Goal: Task Accomplishment & Management: Manage account settings

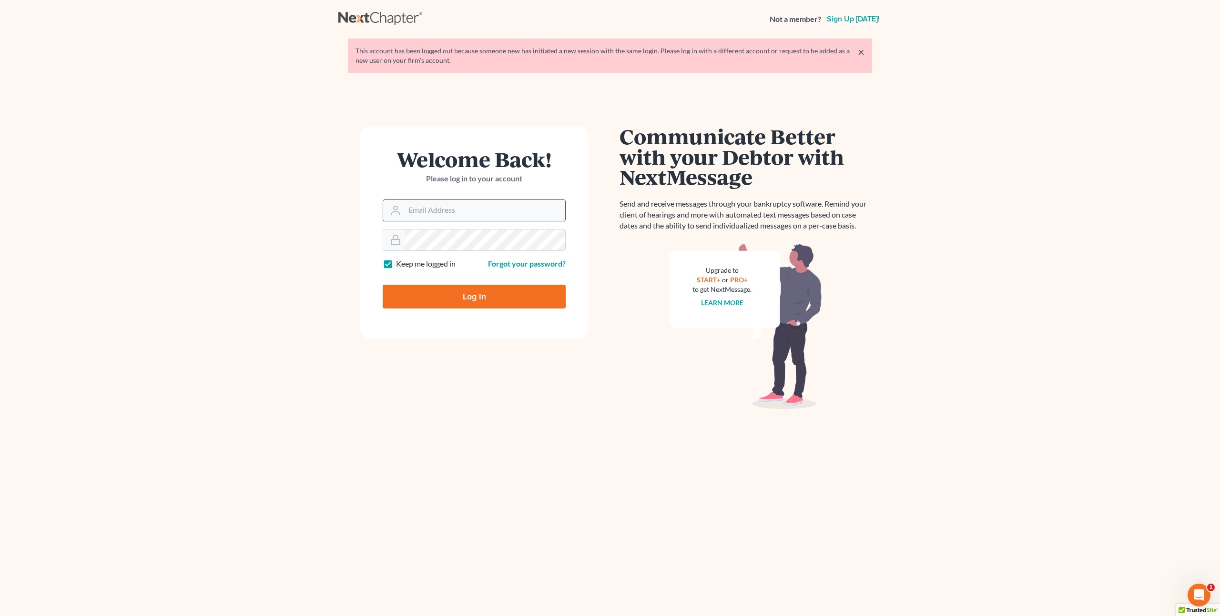
click at [410, 212] on input "Email Address" at bounding box center [484, 210] width 161 height 21
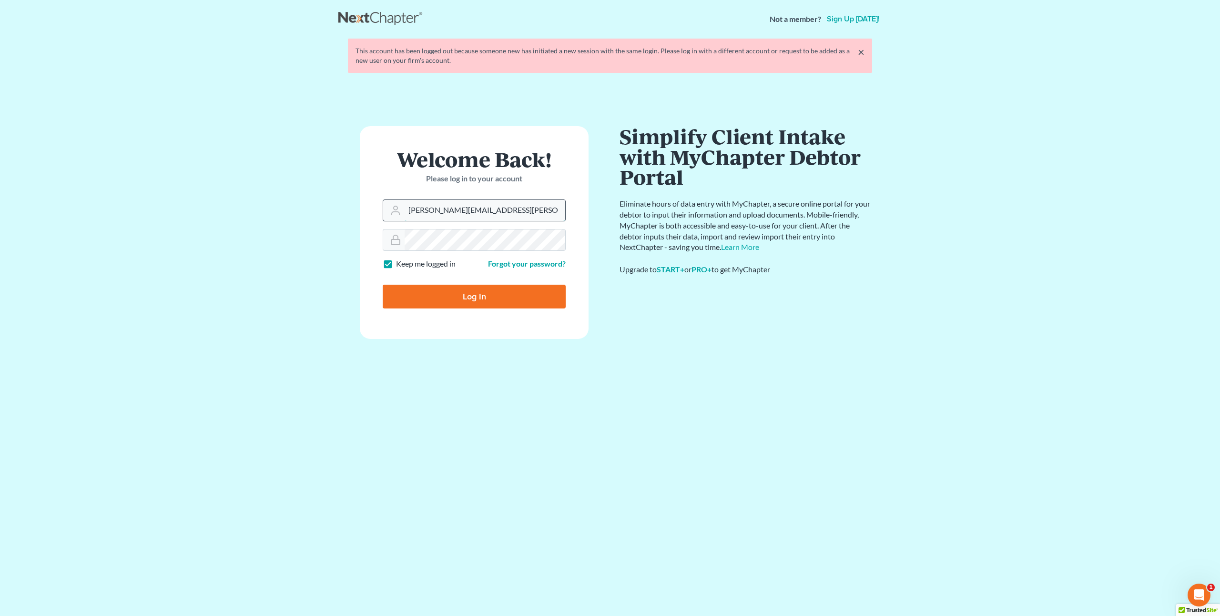
type input "peter.mullison@cbklg.com"
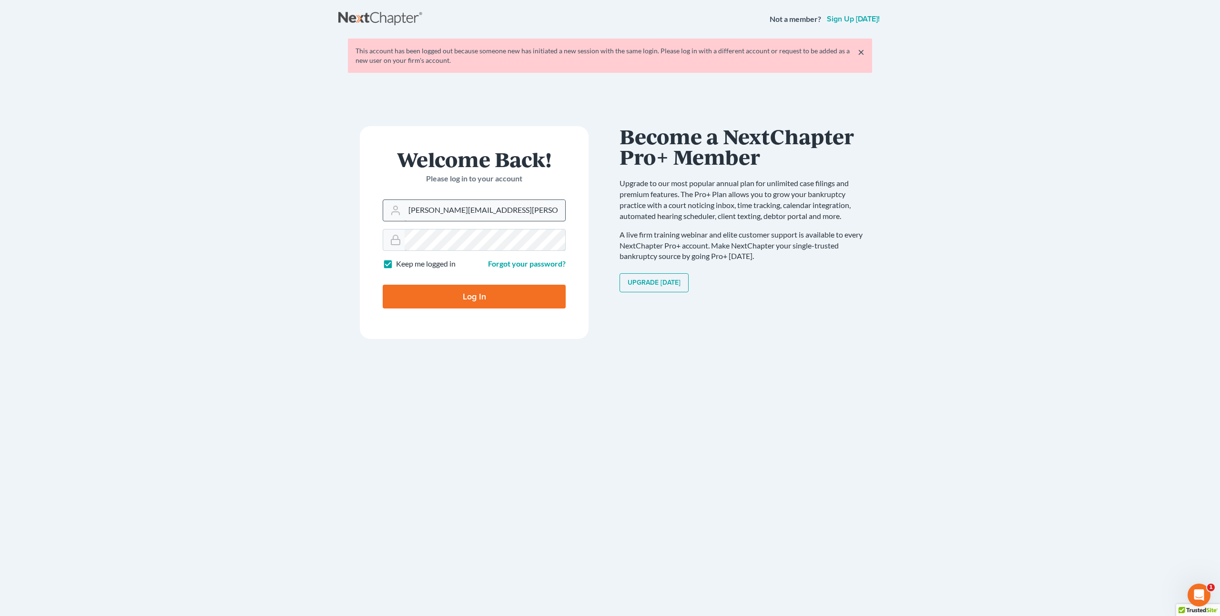
click at [383, 285] on input "Log In" at bounding box center [474, 297] width 183 height 24
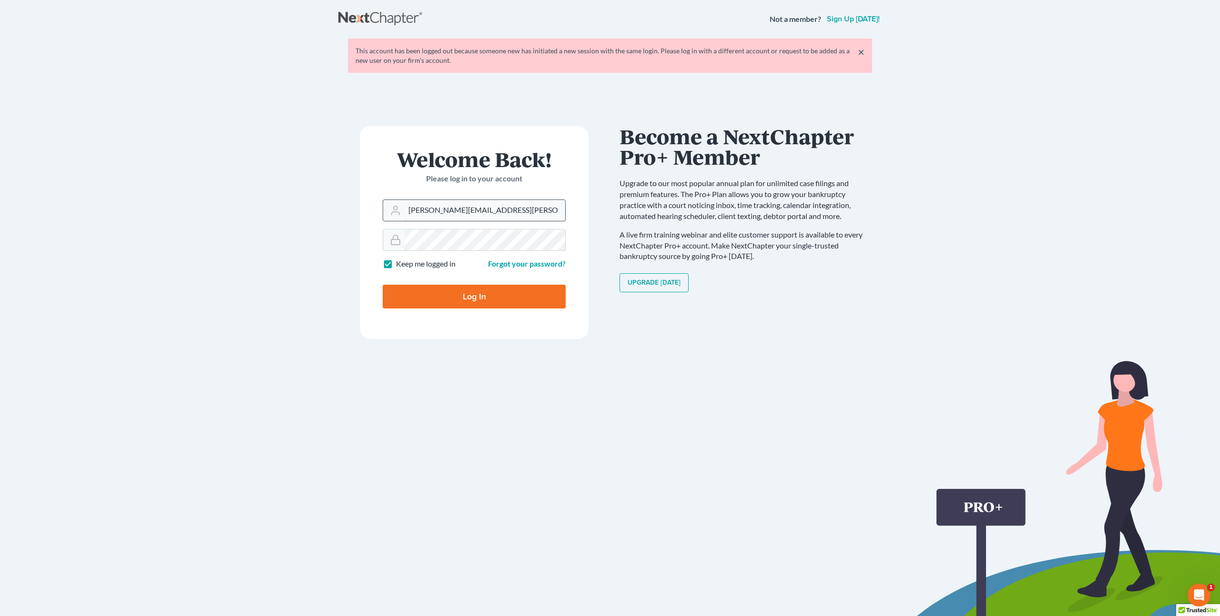
type input "Thinking..."
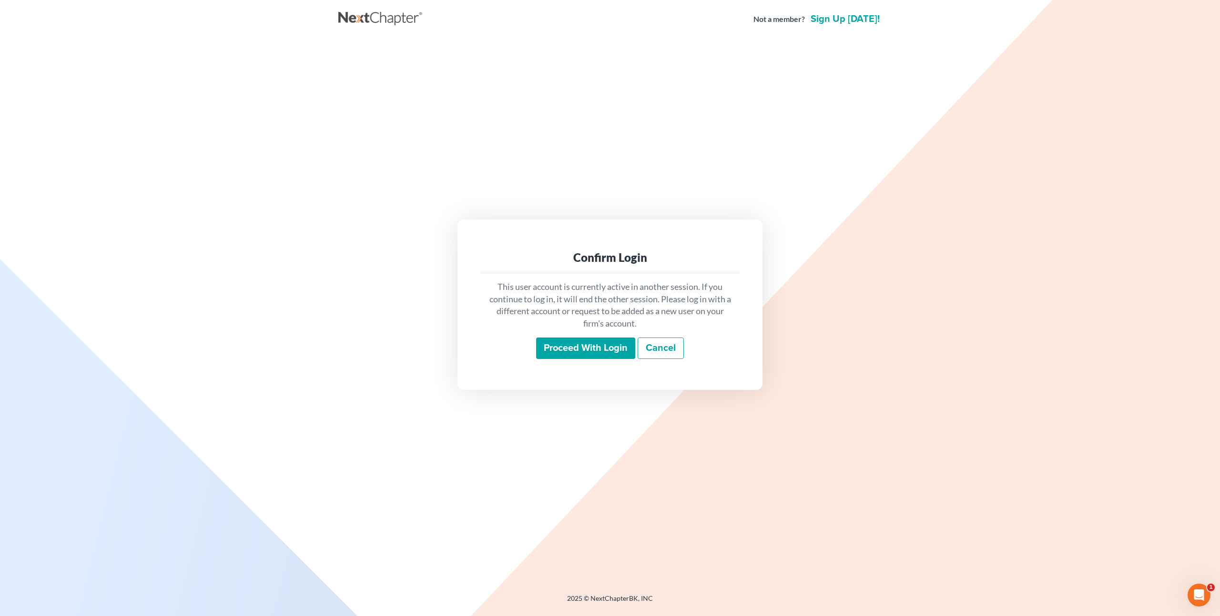
click at [581, 348] on input "Proceed with login" at bounding box center [585, 349] width 99 height 22
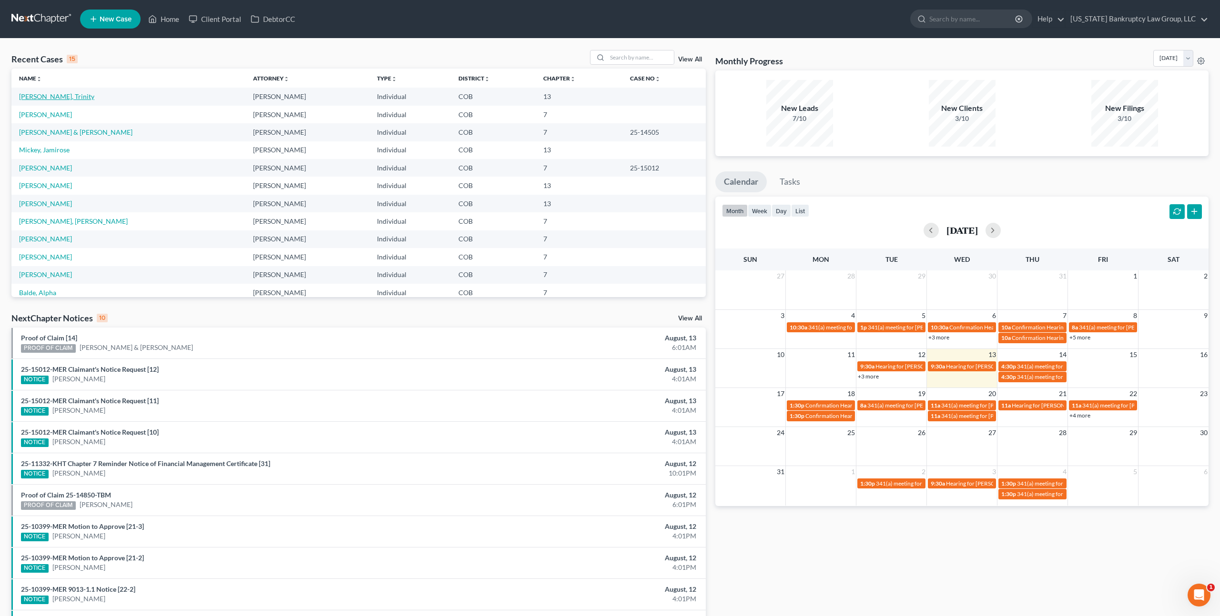
click at [80, 97] on link "[PERSON_NAME], Trinity" at bounding box center [56, 96] width 75 height 8
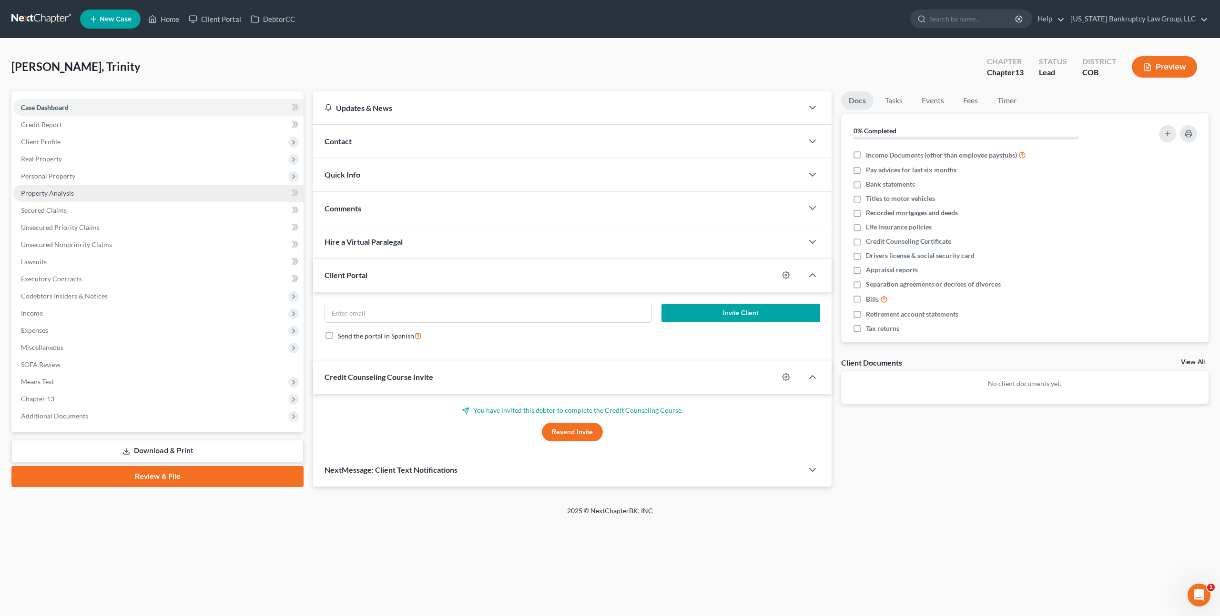
click at [59, 196] on span "Property Analysis" at bounding box center [47, 193] width 53 height 8
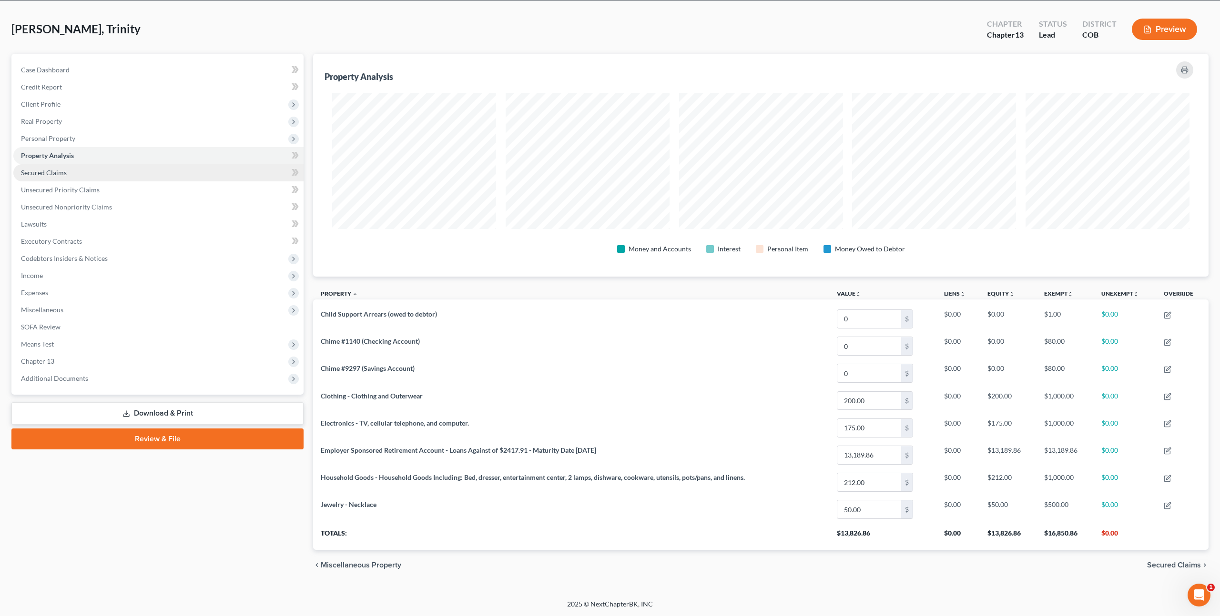
click at [58, 170] on span "Secured Claims" at bounding box center [44, 173] width 46 height 8
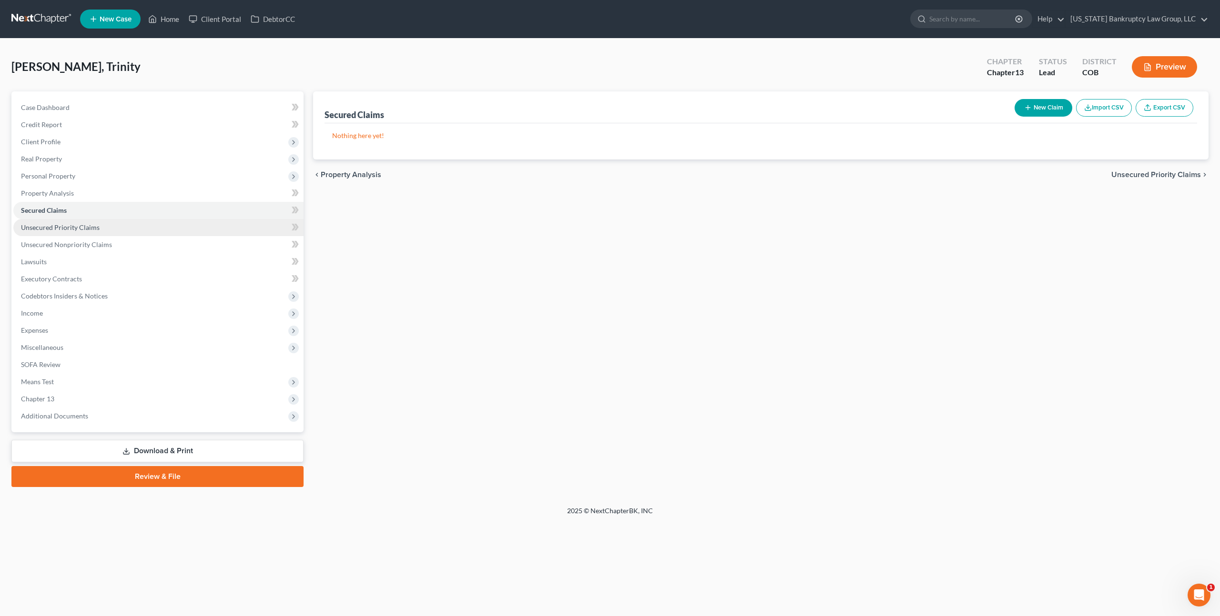
click at [71, 231] on link "Unsecured Priority Claims" at bounding box center [158, 227] width 290 height 17
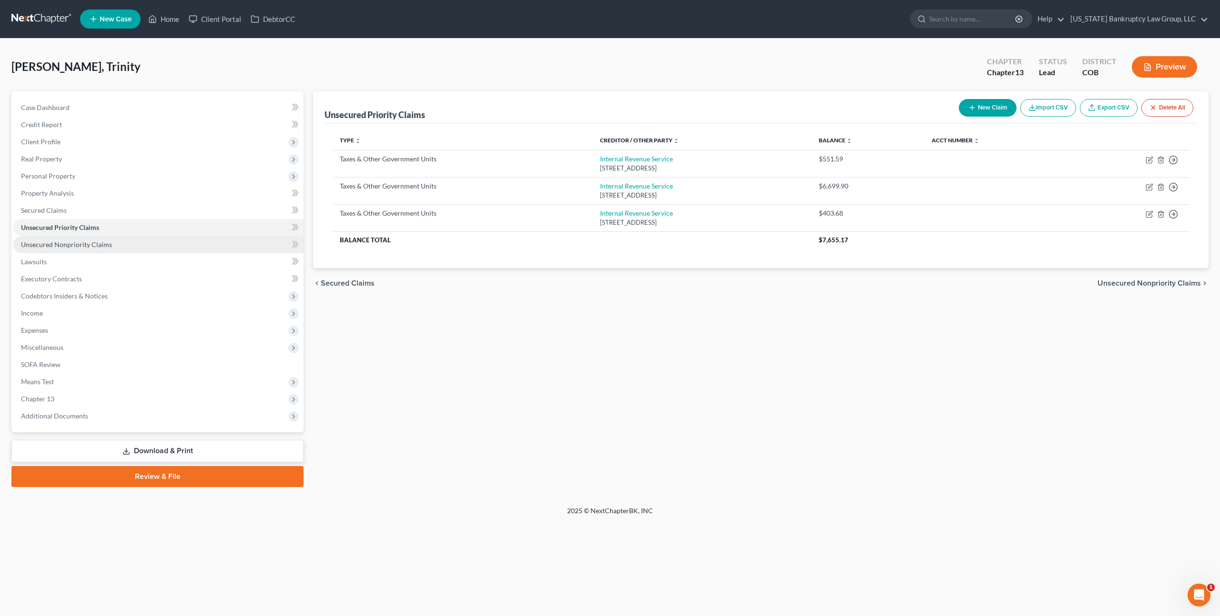
click at [70, 247] on span "Unsecured Nonpriority Claims" at bounding box center [66, 245] width 91 height 8
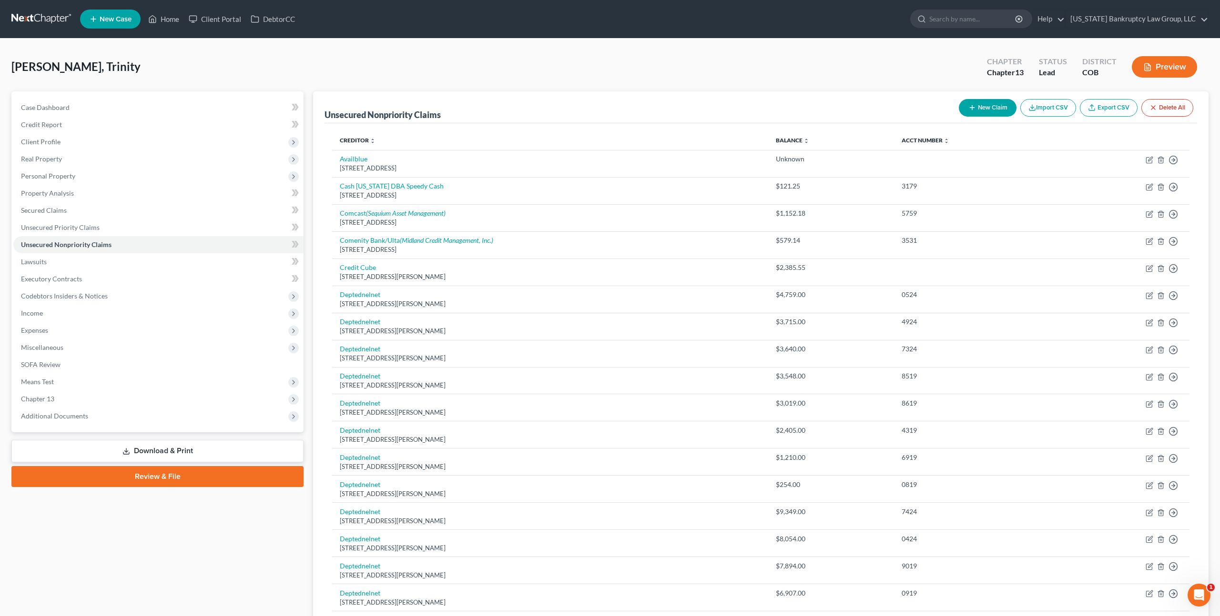
click at [143, 455] on link "Download & Print" at bounding box center [157, 451] width 292 height 22
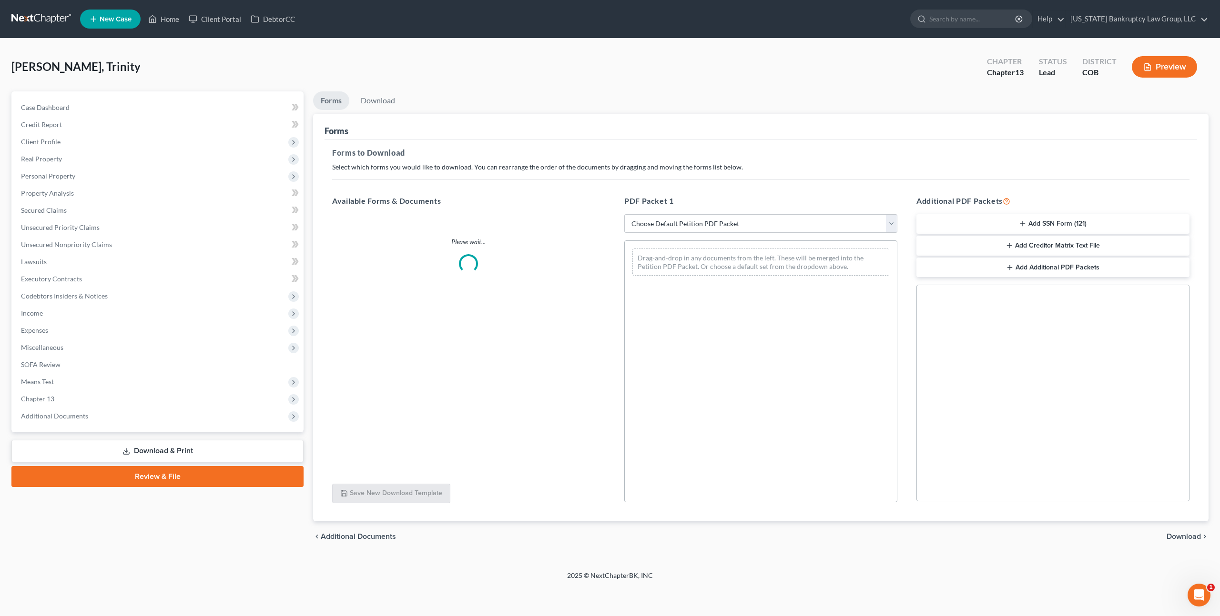
click at [729, 222] on select "Choose Default Petition PDF Packet Complete Bankruptcy Petition (all forms and …" at bounding box center [760, 223] width 273 height 19
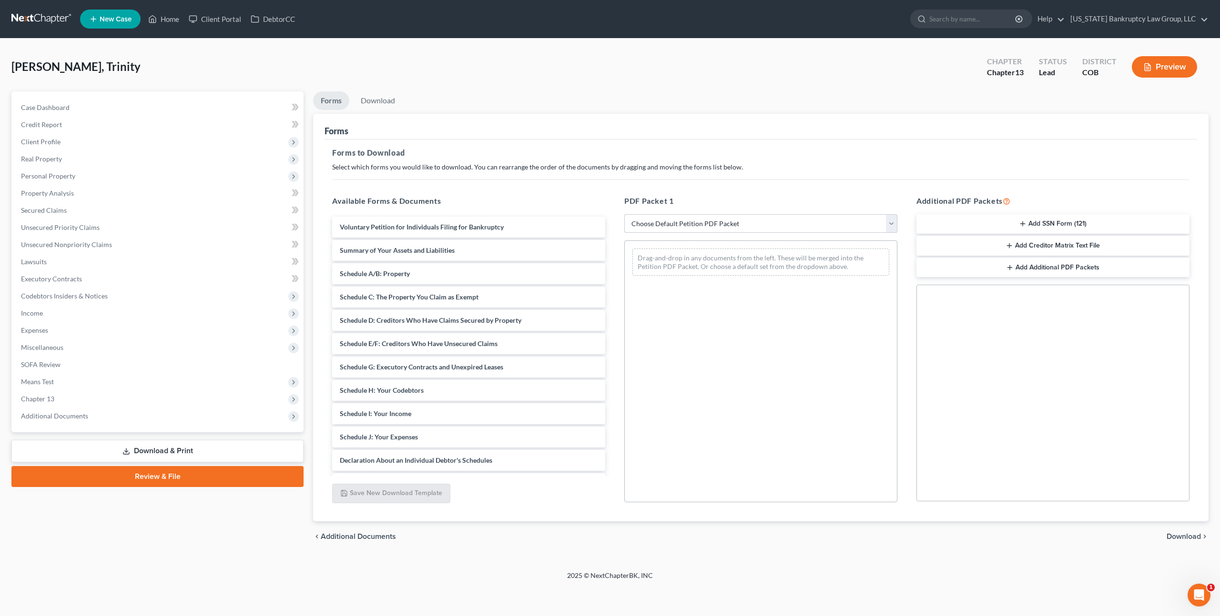
select select "0"
click at [624, 214] on select "Choose Default Petition PDF Packet Complete Bankruptcy Petition (all forms and …" at bounding box center [760, 223] width 273 height 19
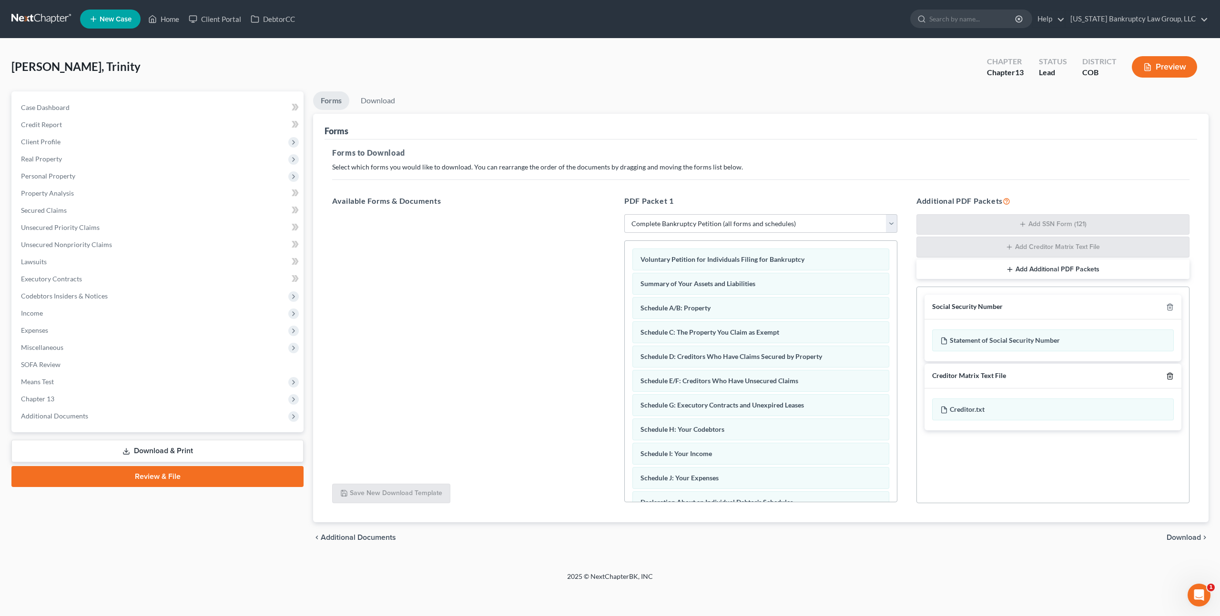
click at [1168, 376] on icon "button" at bounding box center [1170, 377] width 8 height 8
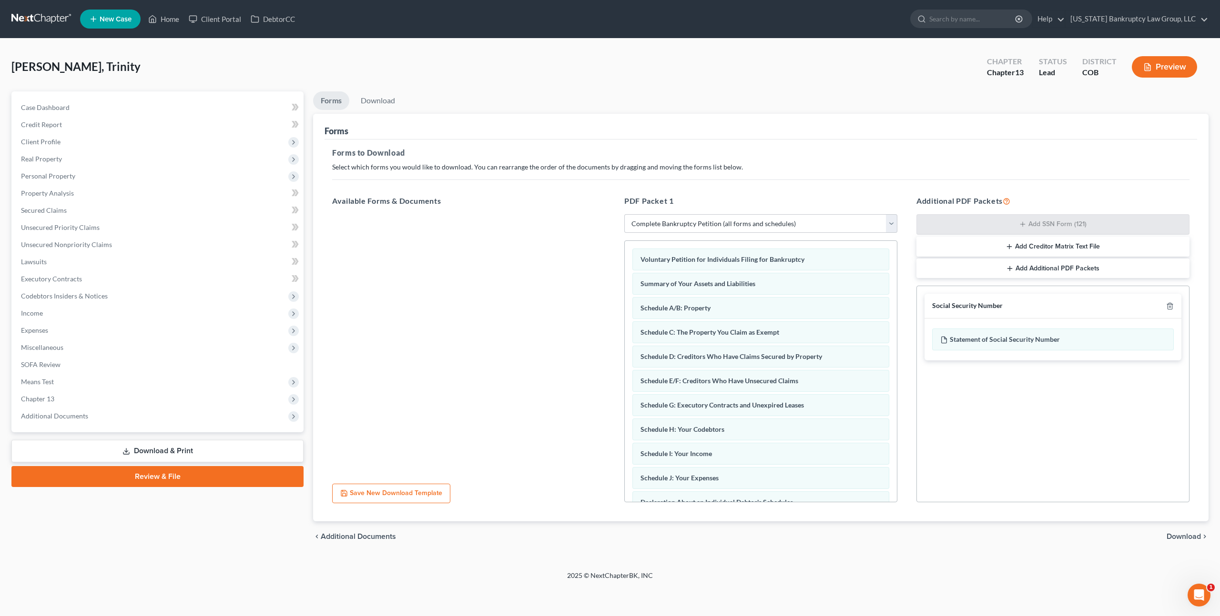
click at [1172, 537] on span "Download" at bounding box center [1183, 537] width 34 height 8
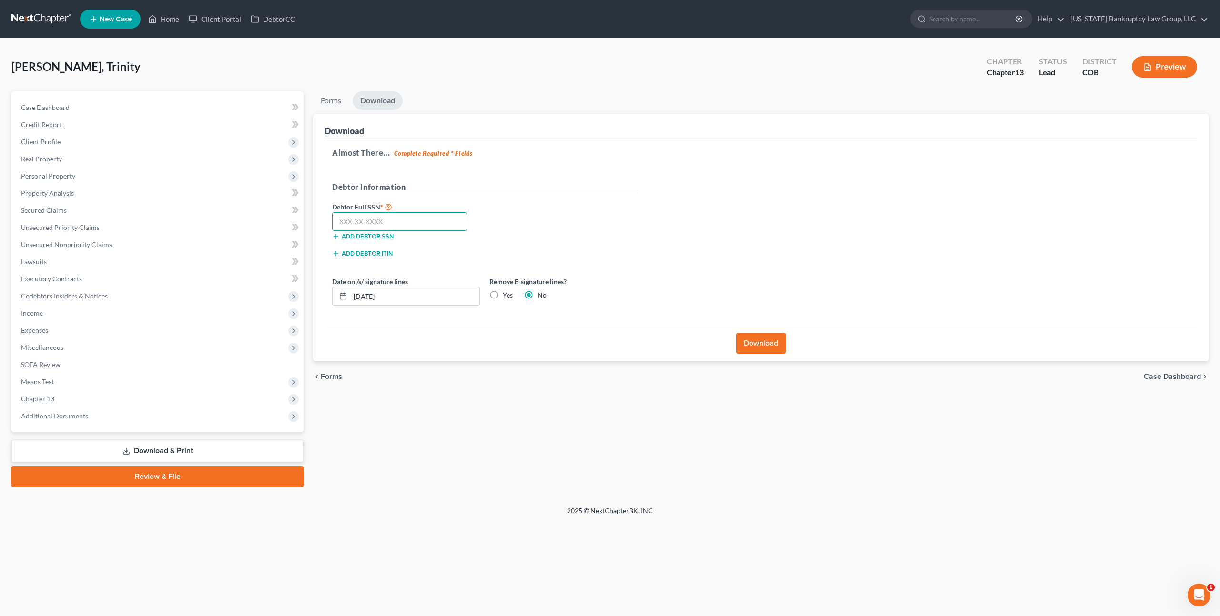
click at [355, 226] on input "text" at bounding box center [399, 221] width 135 height 19
type input "524-53-1519"
click at [760, 345] on button "Download" at bounding box center [761, 343] width 50 height 21
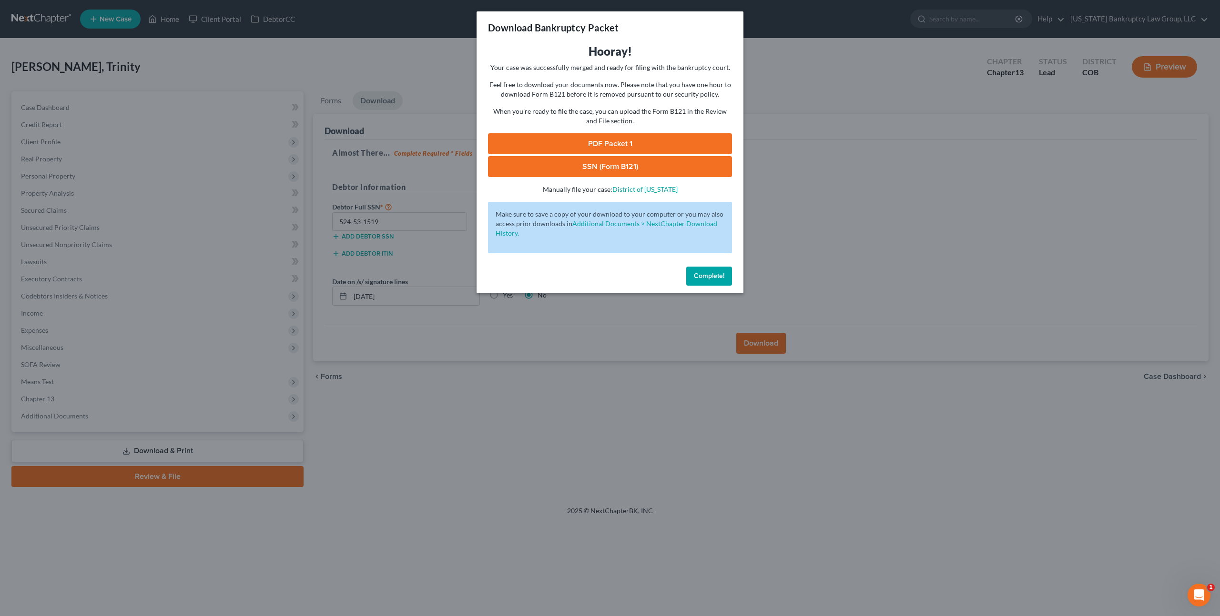
click at [633, 138] on link "PDF Packet 1" at bounding box center [610, 143] width 244 height 21
click at [533, 163] on link "SSN (Form B121)" at bounding box center [610, 166] width 244 height 21
click at [705, 273] on span "Complete!" at bounding box center [709, 276] width 30 height 8
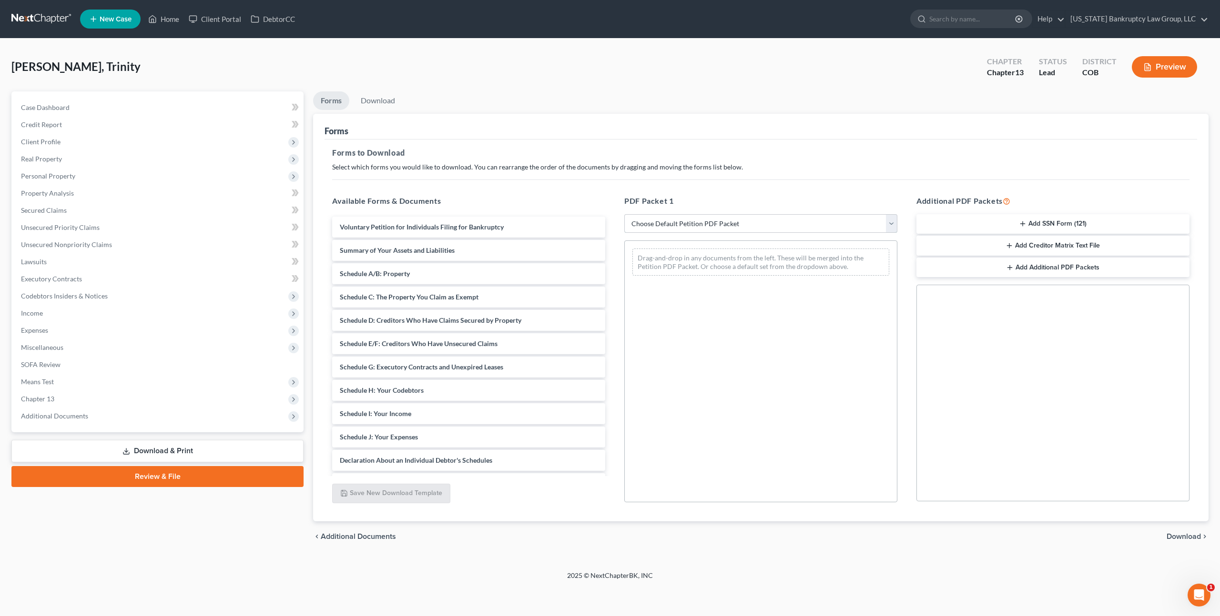
click at [709, 225] on select "Choose Default Petition PDF Packet Complete Bankruptcy Petition (all forms and …" at bounding box center [760, 223] width 273 height 19
select select "3"
click at [624, 214] on select "Choose Default Petition PDF Packet Complete Bankruptcy Petition (all forms and …" at bounding box center [760, 223] width 273 height 19
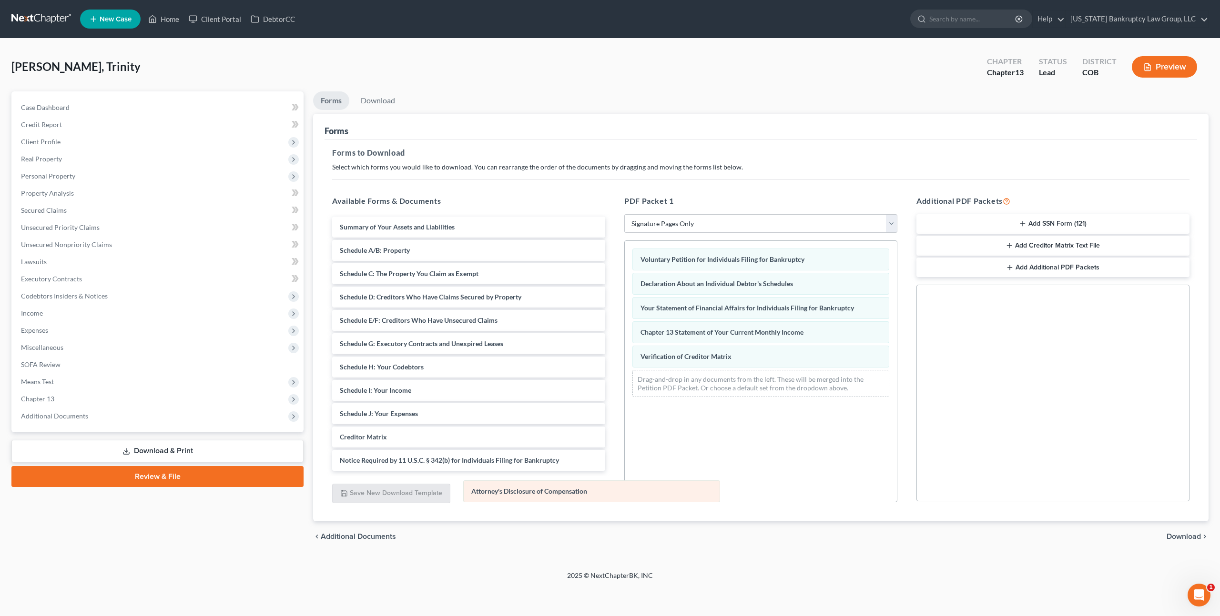
drag, startPoint x: 720, startPoint y: 381, endPoint x: 551, endPoint y: 491, distance: 201.8
click at [625, 405] on div "Attorney's Disclosure of Compensation Voluntary Petition for Individuals Filing…" at bounding box center [761, 323] width 272 height 164
click at [1188, 538] on span "Download" at bounding box center [1183, 537] width 34 height 8
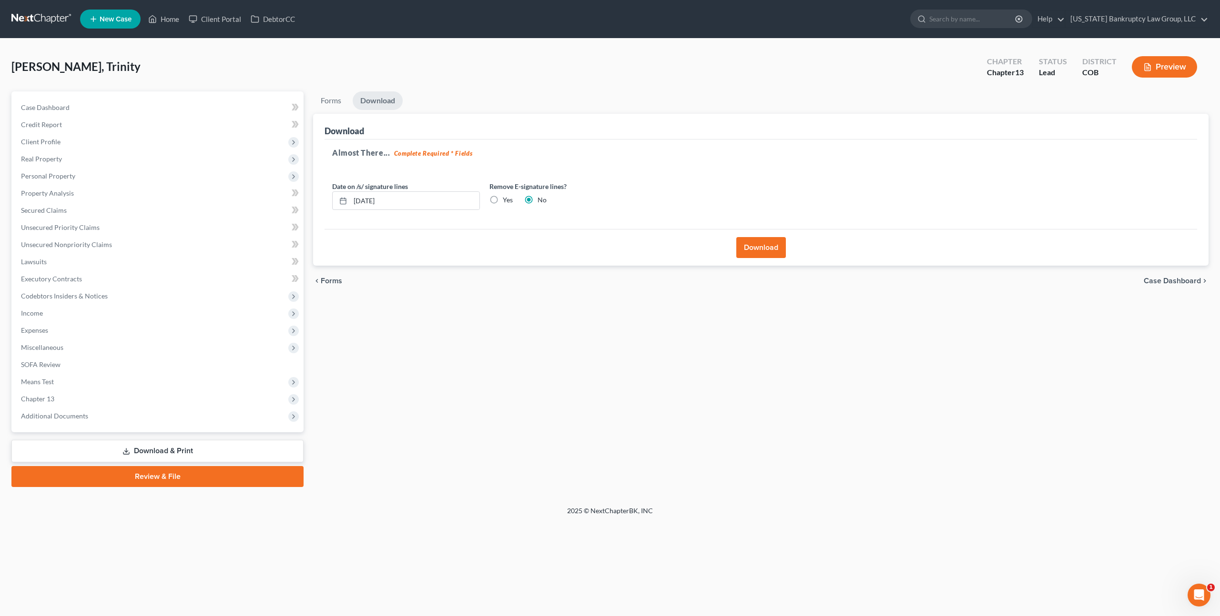
click at [760, 249] on button "Download" at bounding box center [761, 247] width 50 height 21
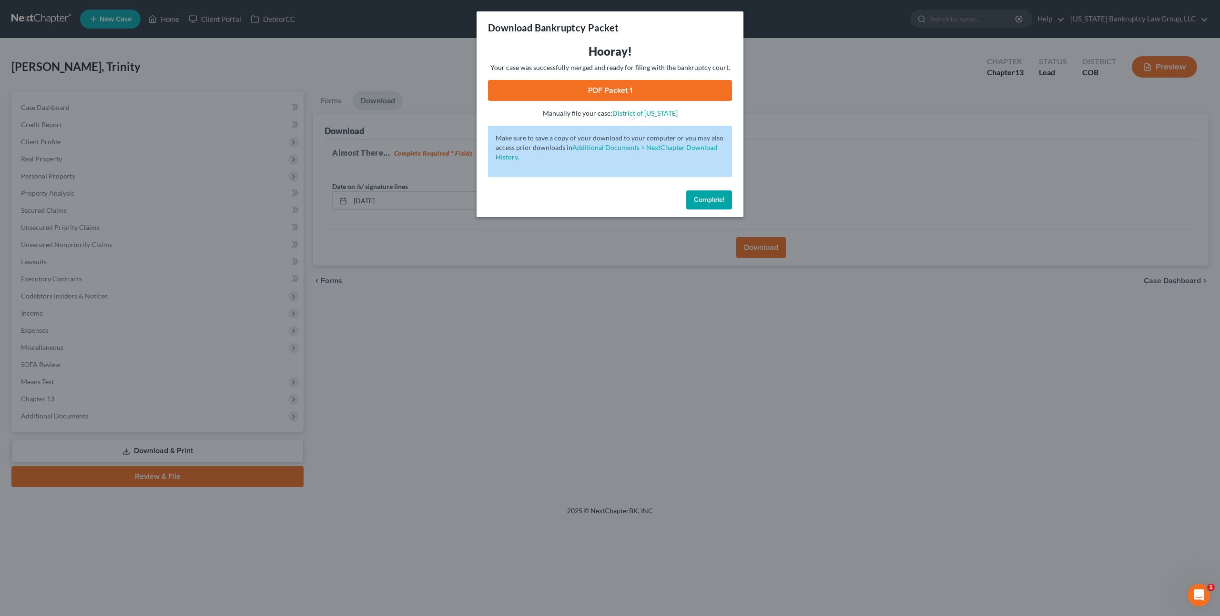
click at [598, 96] on link "PDF Packet 1" at bounding box center [610, 90] width 244 height 21
click at [706, 196] on span "Complete!" at bounding box center [709, 200] width 30 height 8
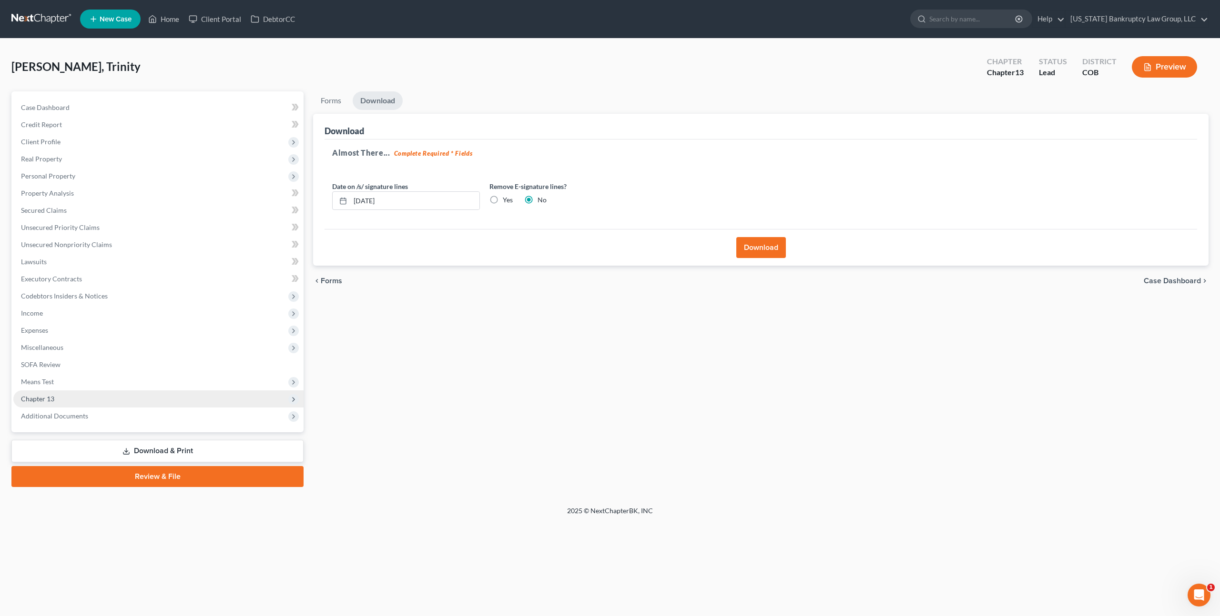
click at [94, 394] on span "Chapter 13" at bounding box center [158, 399] width 290 height 17
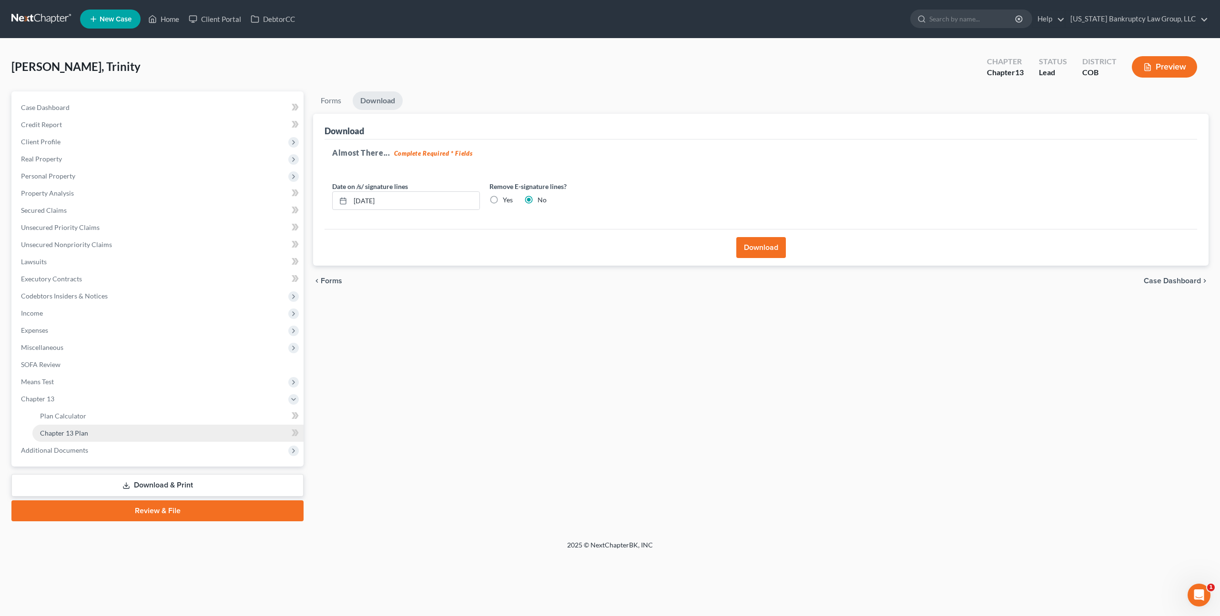
click at [96, 426] on link "Chapter 13 Plan" at bounding box center [167, 433] width 271 height 17
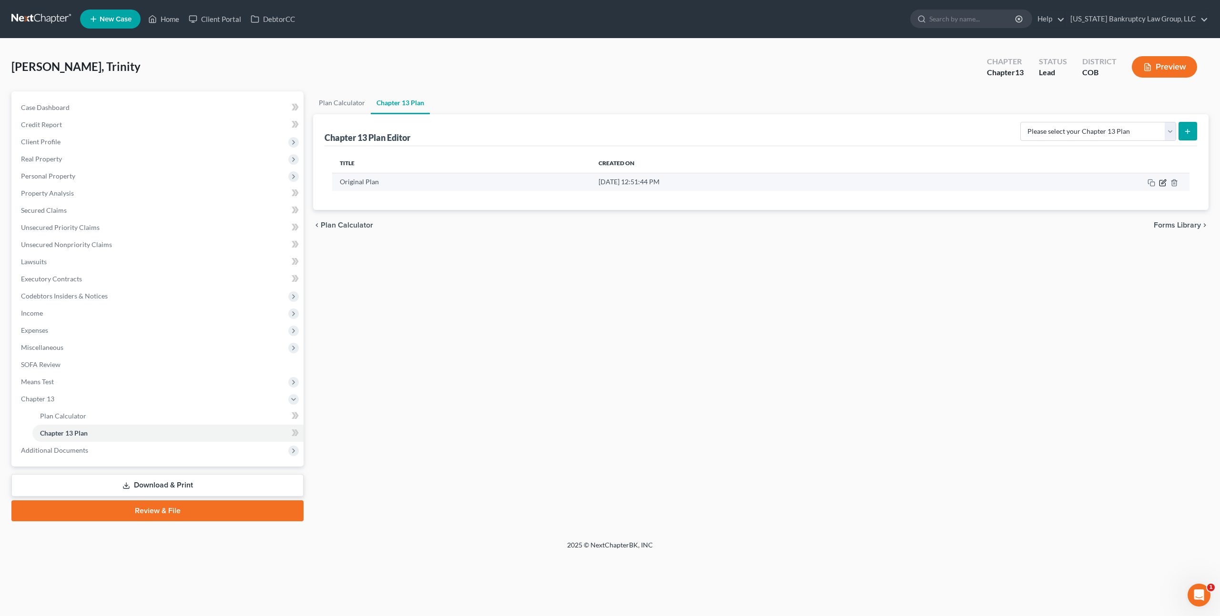
click at [1163, 183] on icon "button" at bounding box center [1163, 182] width 4 height 4
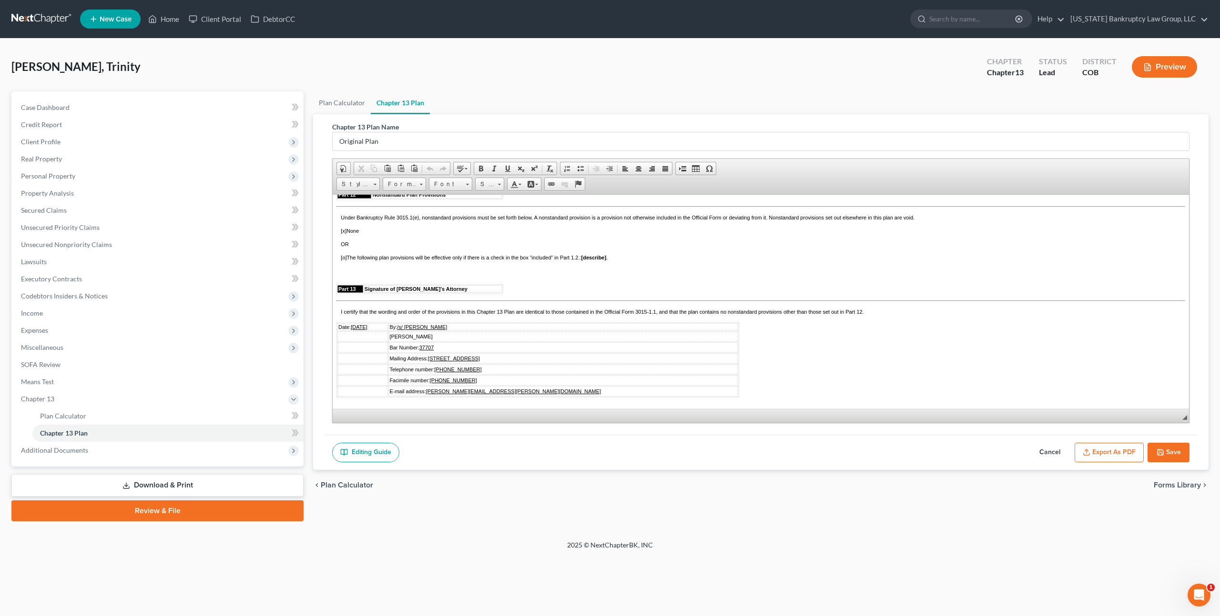
scroll to position [2293, 0]
click at [1115, 452] on button "Export as PDF" at bounding box center [1108, 453] width 69 height 20
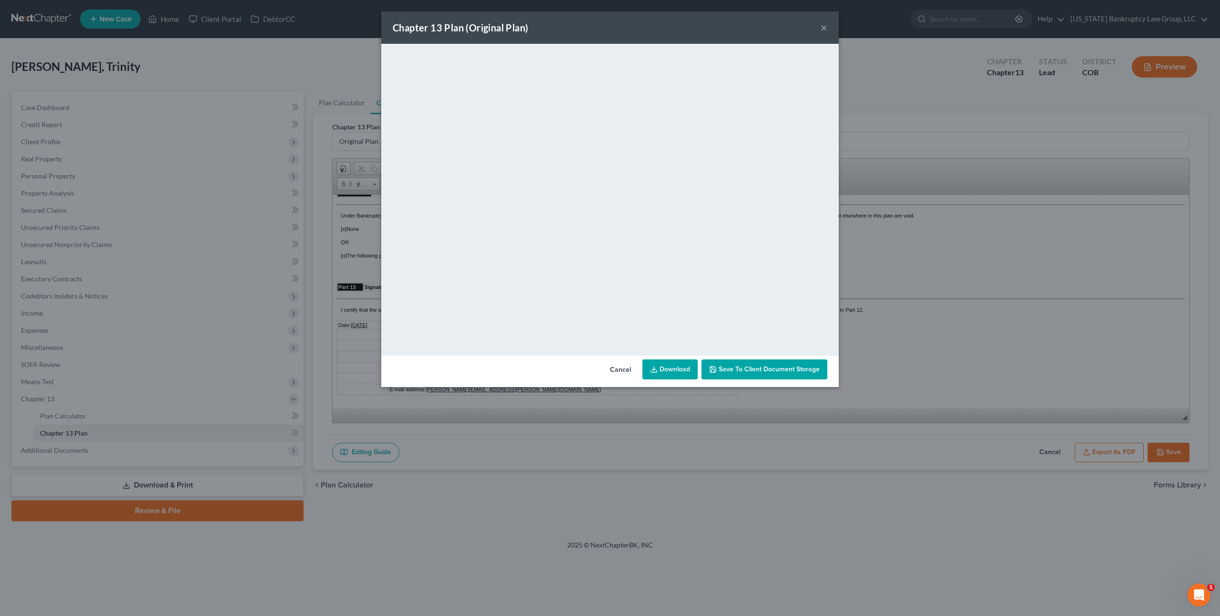
click at [621, 370] on button "Cancel" at bounding box center [620, 370] width 36 height 19
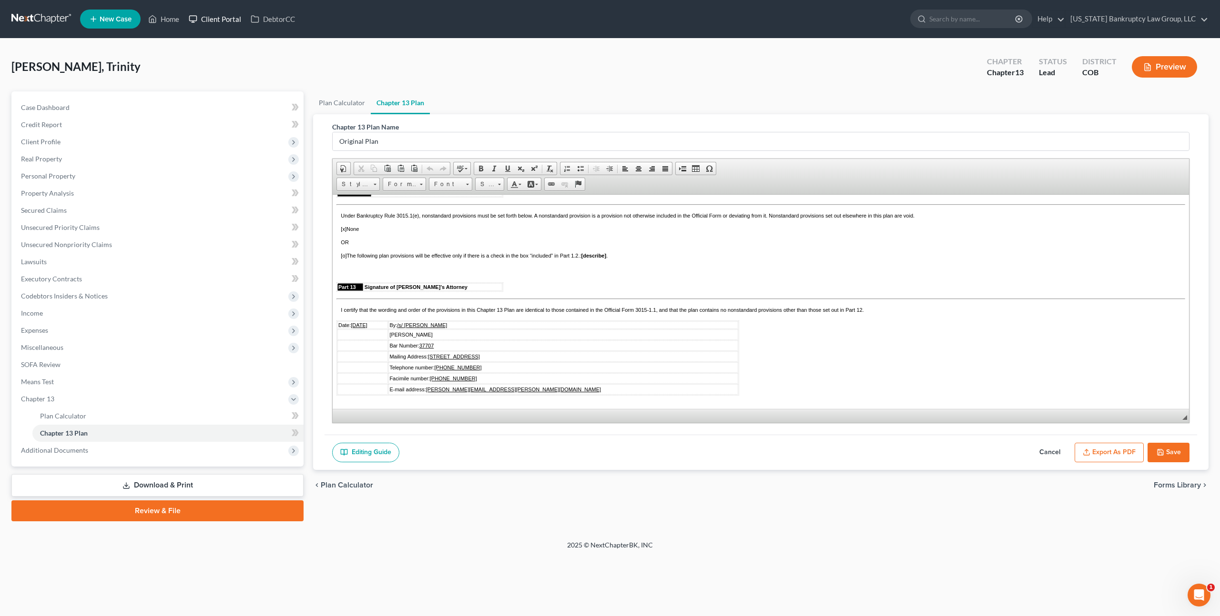
click at [222, 24] on link "Client Portal" at bounding box center [215, 18] width 62 height 17
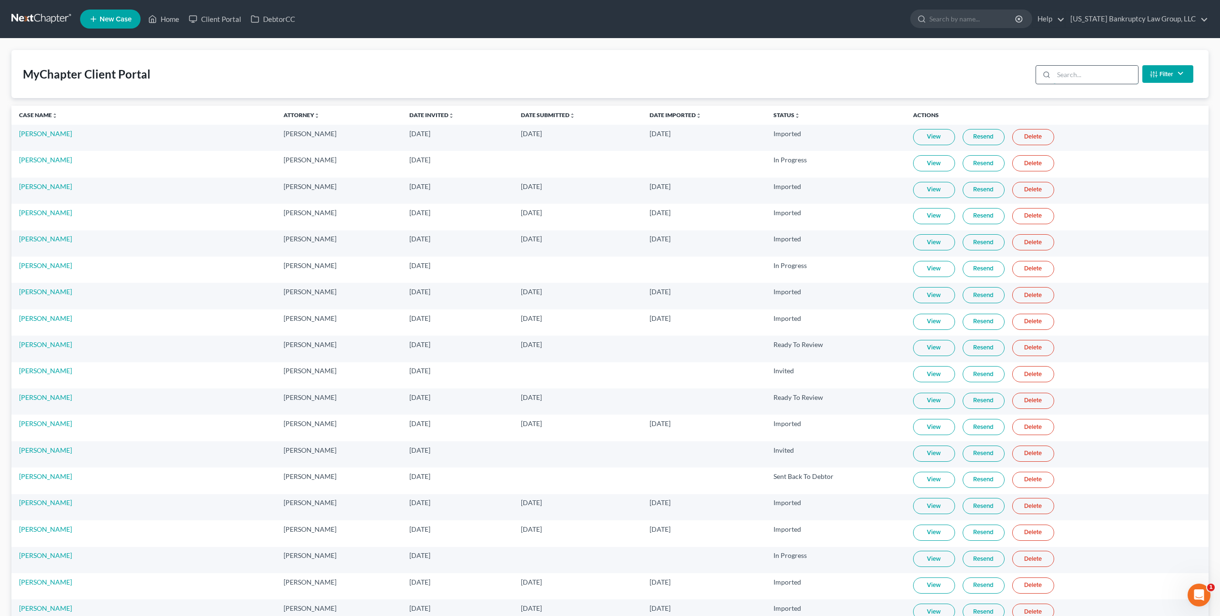
click at [1068, 79] on input "search" at bounding box center [1095, 75] width 84 height 18
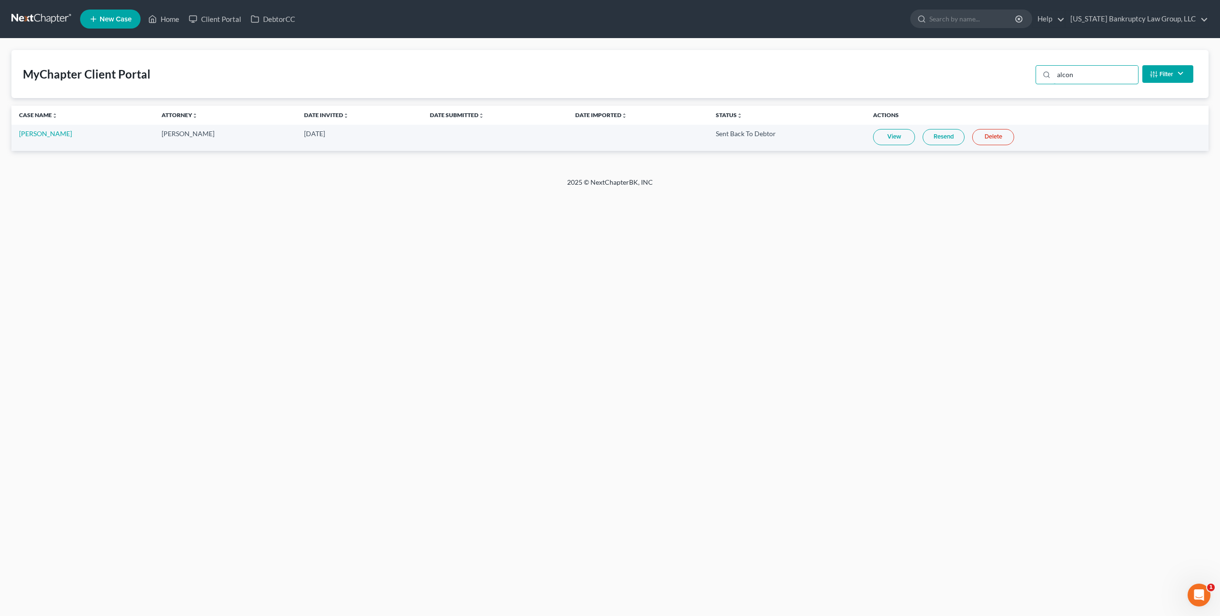
type input "alcon"
